Goal: Navigation & Orientation: Find specific page/section

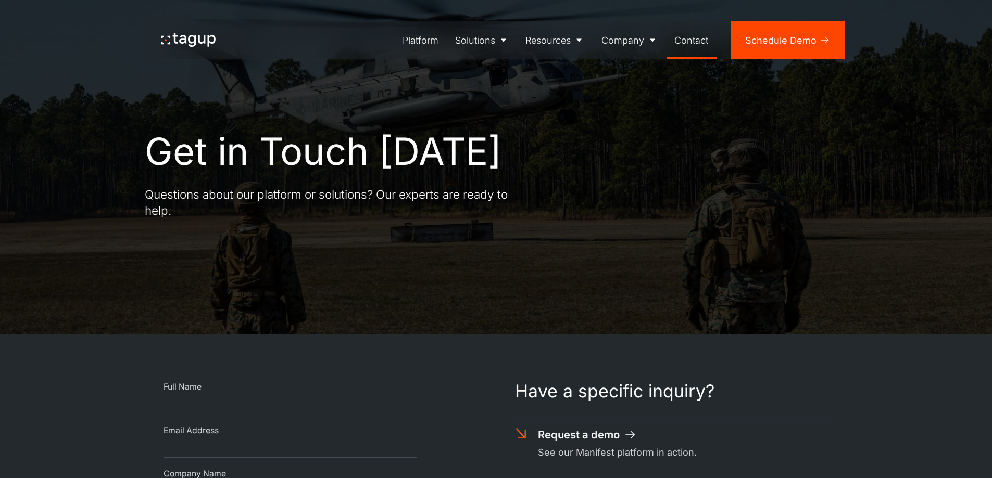
scroll to position [469, 0]
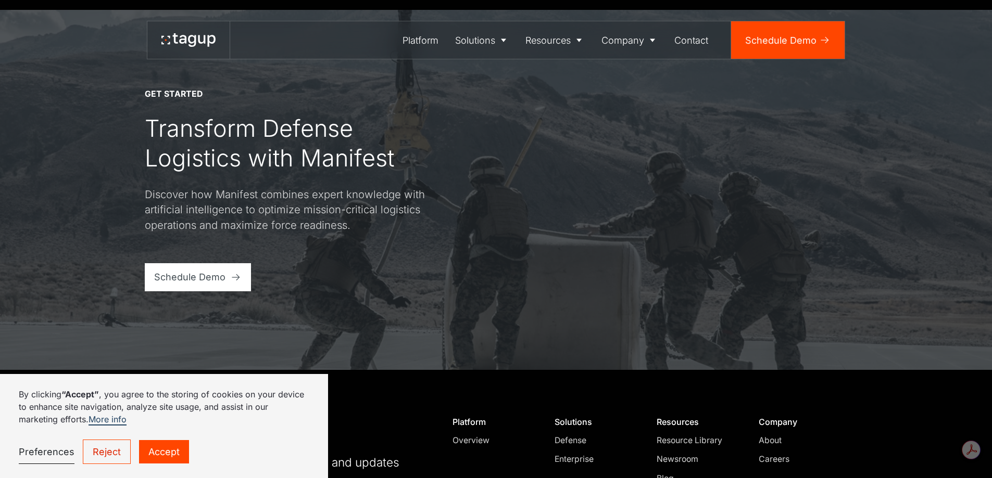
click at [161, 458] on link "Accept" at bounding box center [164, 451] width 50 height 23
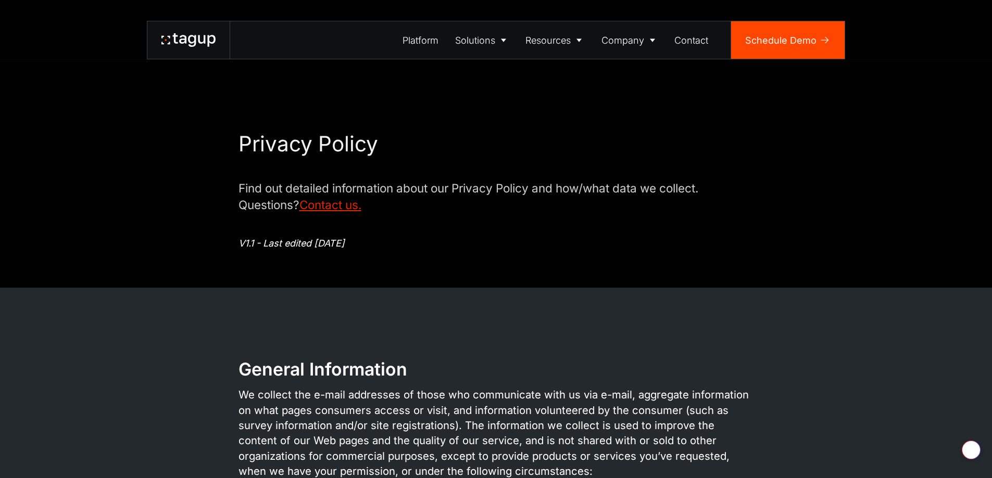
scroll to position [919, 0]
